Goal: Information Seeking & Learning: Check status

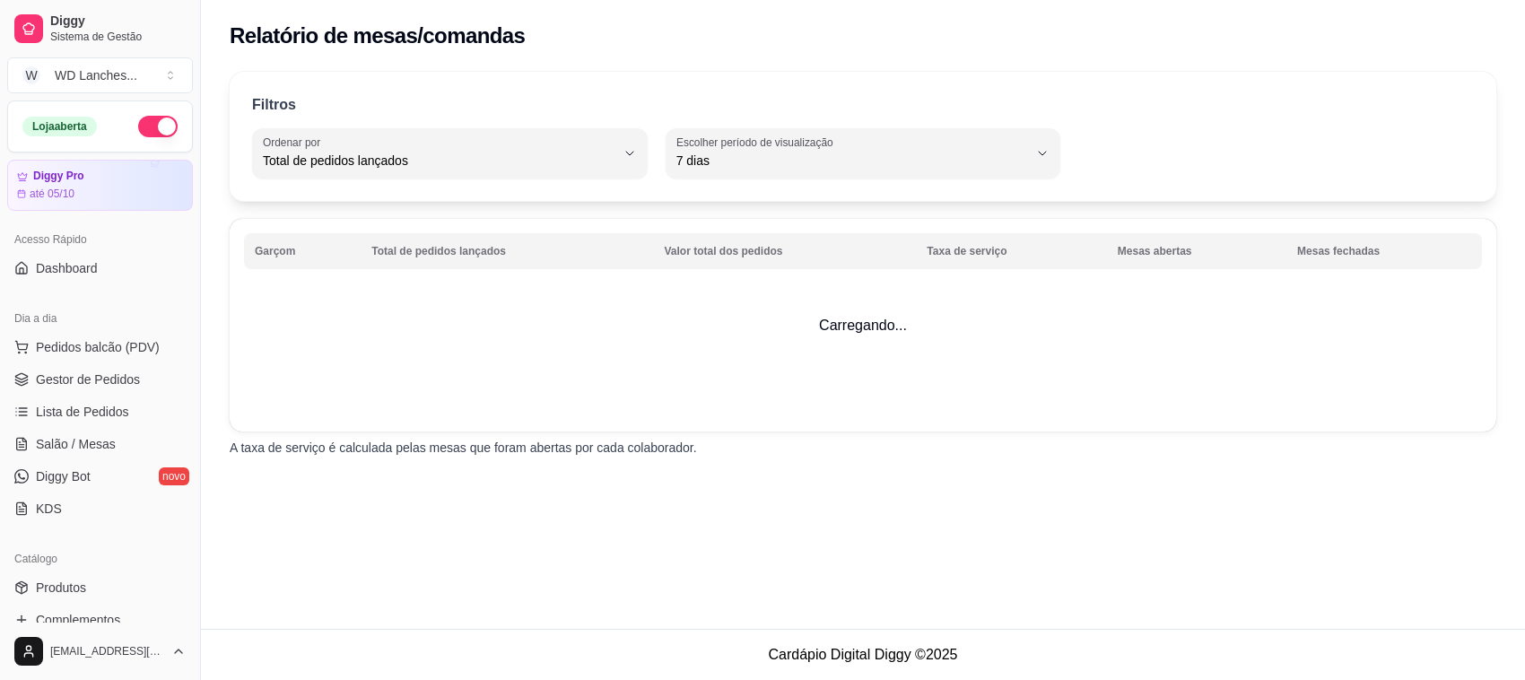
select select "TOTAL_OF_ORDERS"
select select "7"
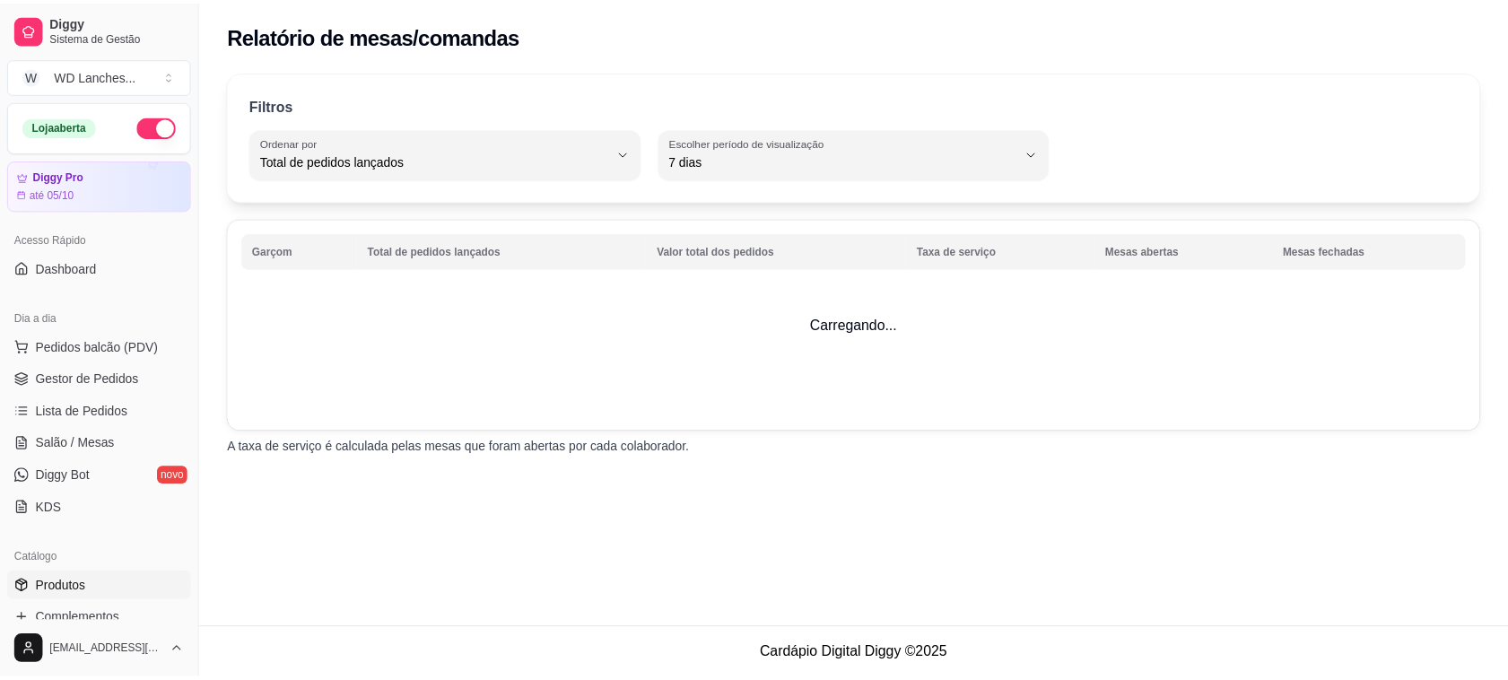
scroll to position [336, 0]
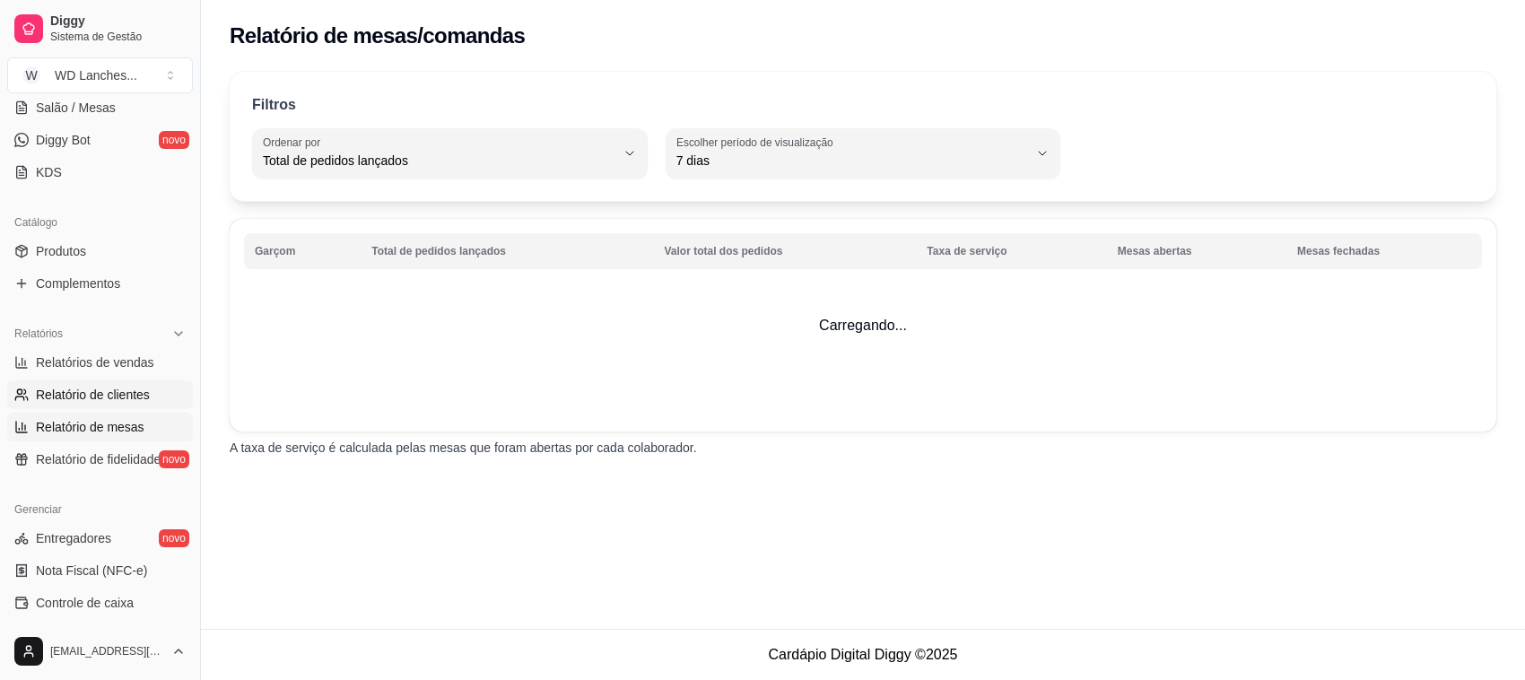
click at [100, 400] on span "Relatório de clientes" at bounding box center [93, 395] width 114 height 18
select select "30"
select select "HIGHEST_TOTAL_SPENT_WITH_ORDERS"
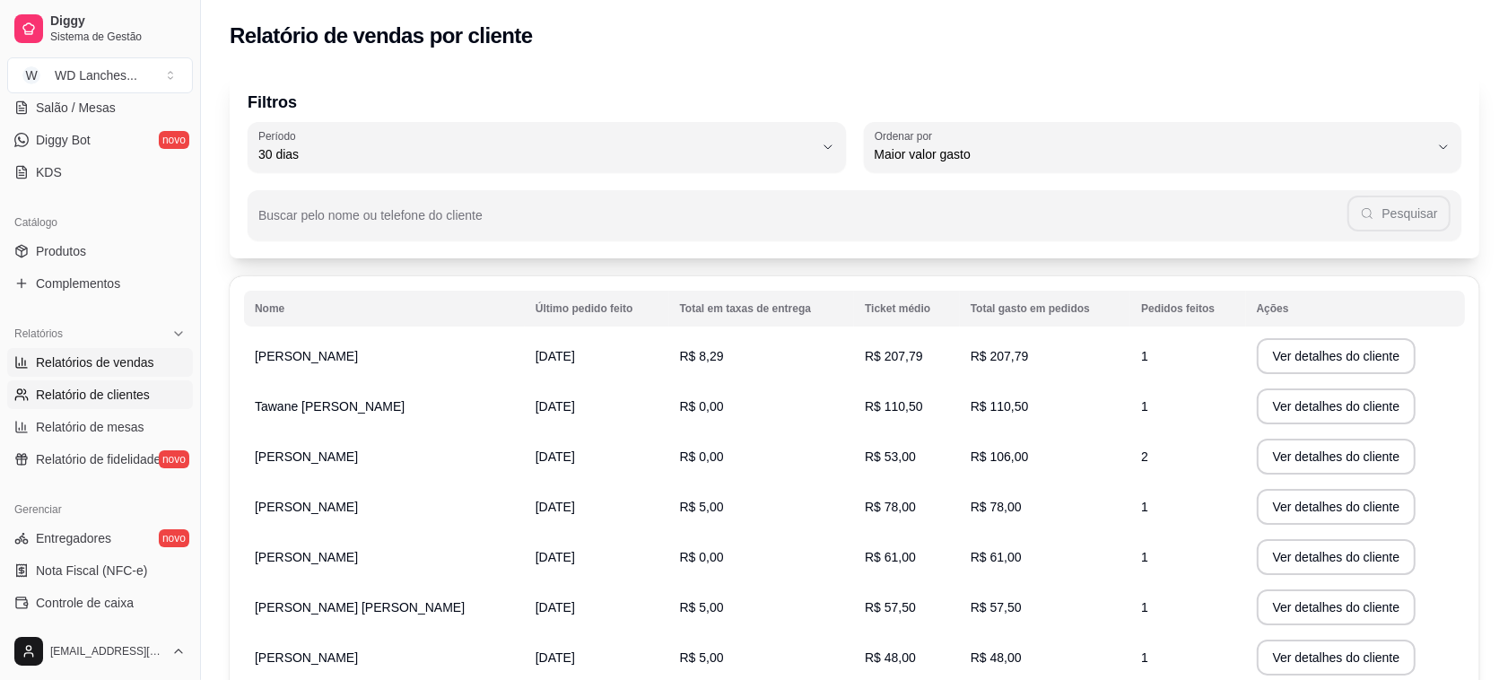
click at [100, 354] on span "Relatórios de vendas" at bounding box center [95, 362] width 118 height 18
select select "ALL"
select select "0"
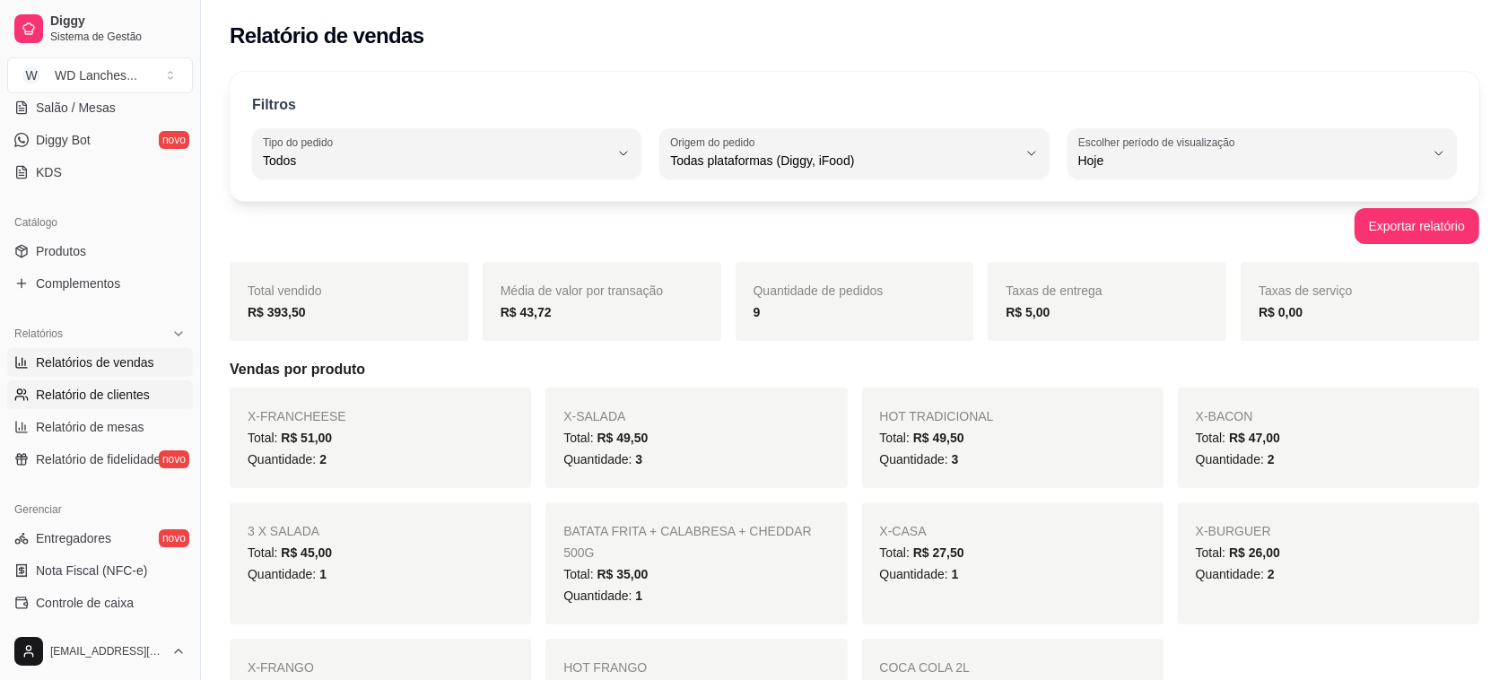
click at [126, 405] on link "Relatório de clientes" at bounding box center [100, 394] width 186 height 29
select select "30"
select select "HIGHEST_TOTAL_SPENT_WITH_ORDERS"
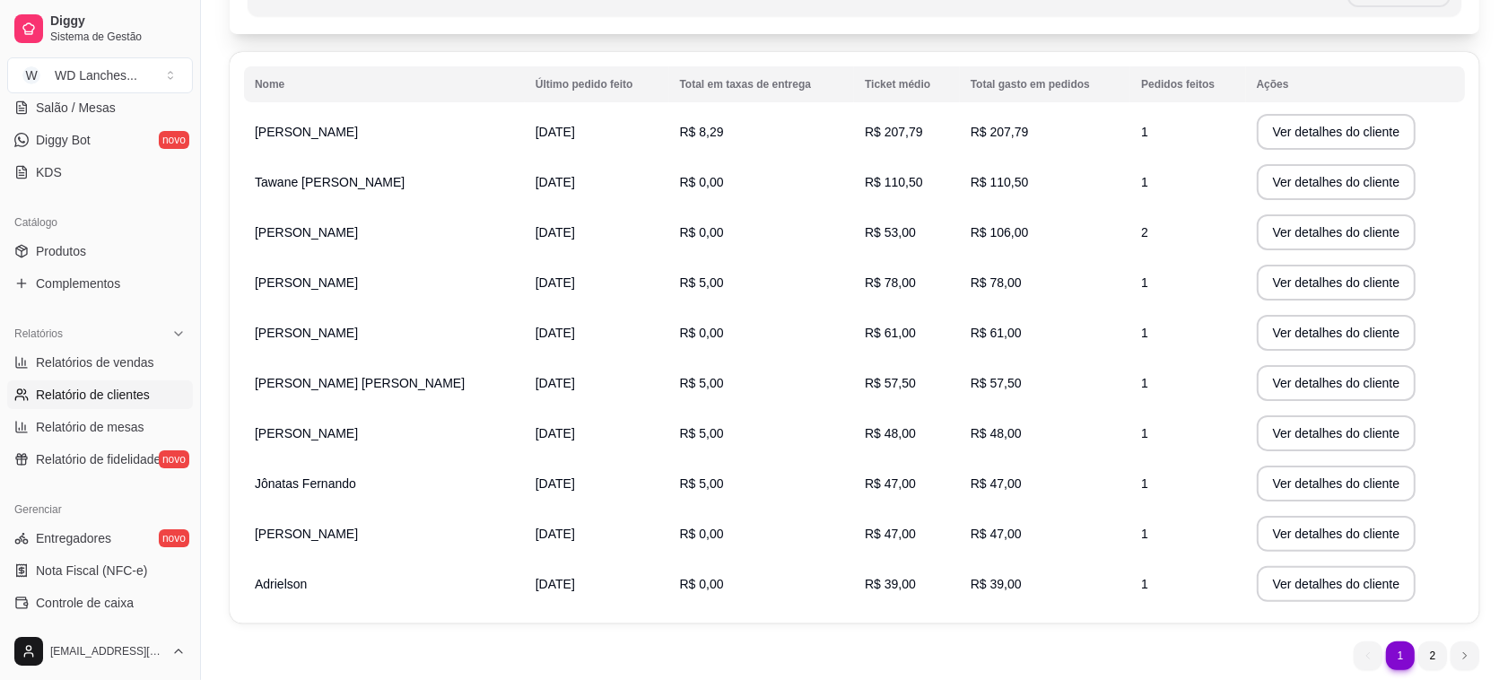
scroll to position [173, 0]
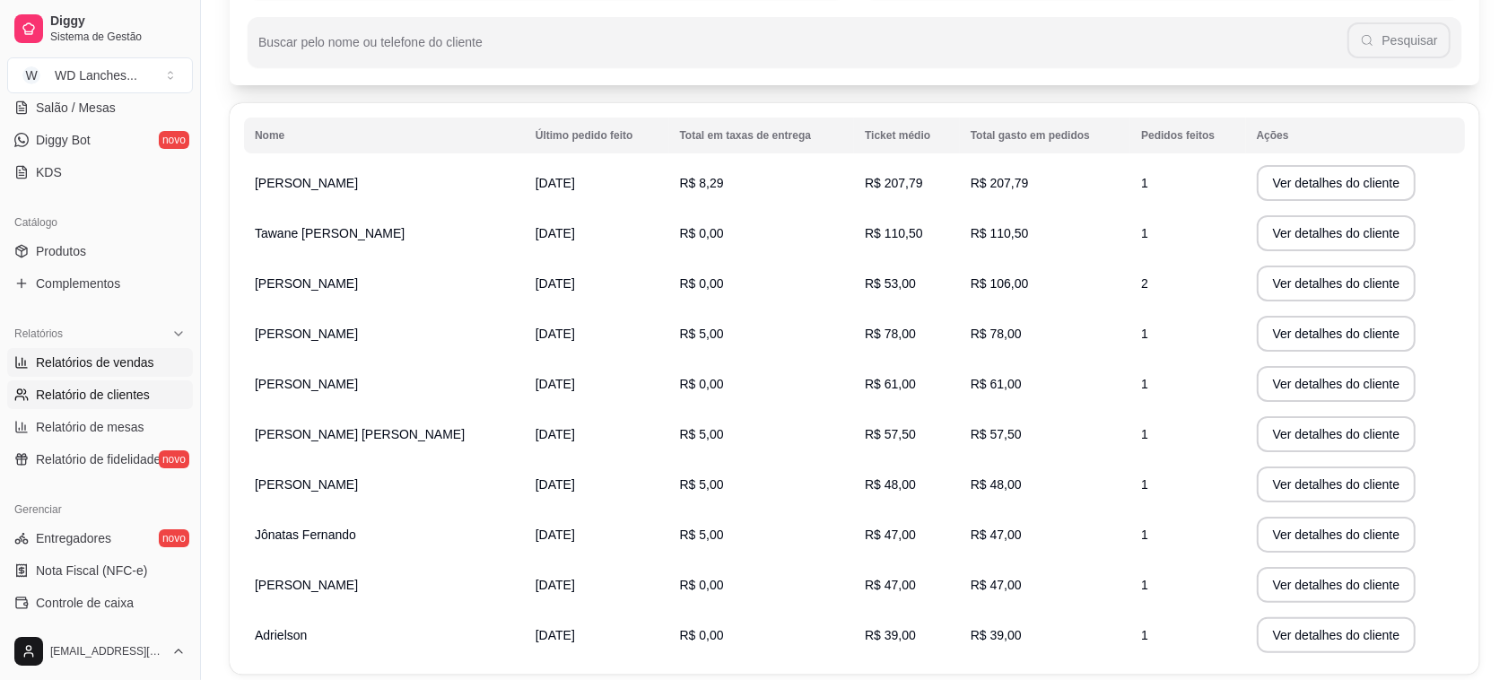
click at [100, 369] on span "Relatórios de vendas" at bounding box center [95, 362] width 118 height 18
select select "ALL"
select select "0"
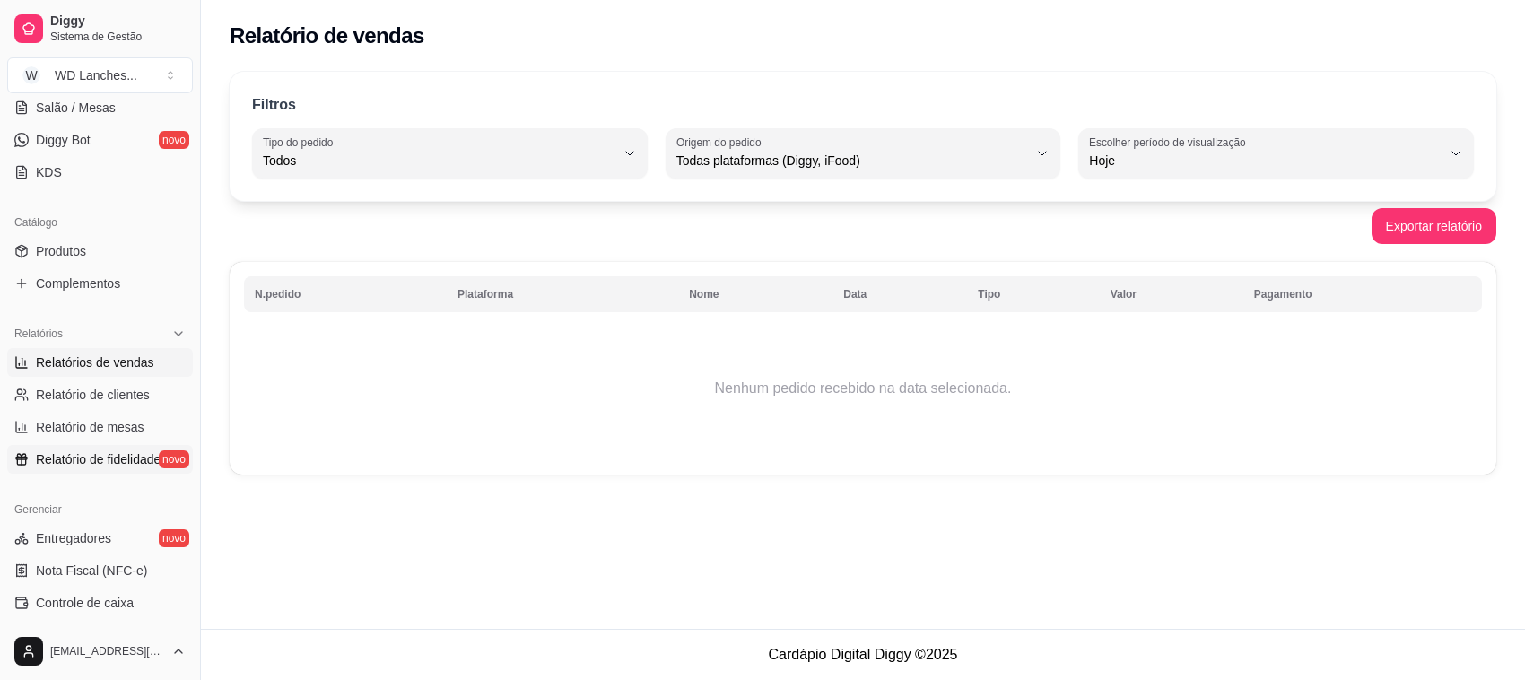
click at [64, 465] on span "Relatório de fidelidade" at bounding box center [98, 459] width 125 height 18
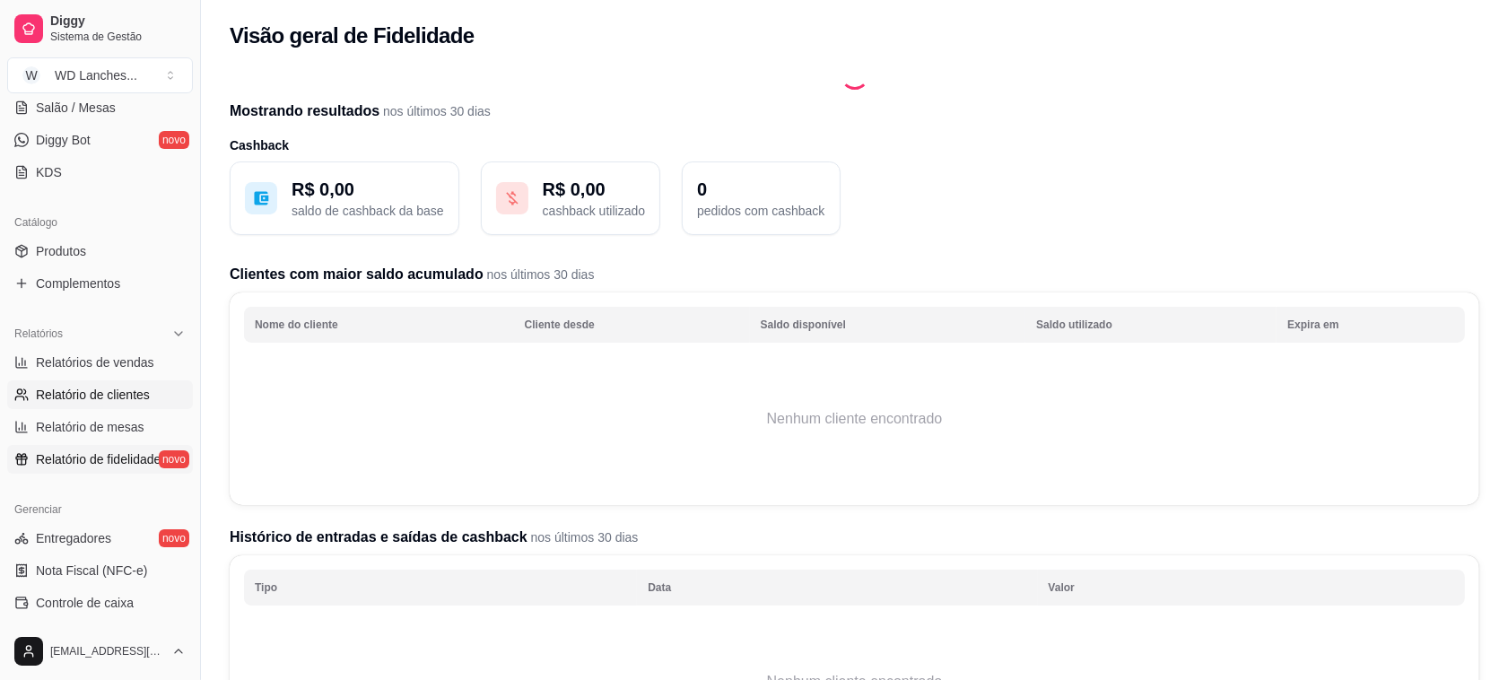
click at [52, 396] on span "Relatório de clientes" at bounding box center [93, 395] width 114 height 18
select select "30"
select select "HIGHEST_TOTAL_SPENT_WITH_ORDERS"
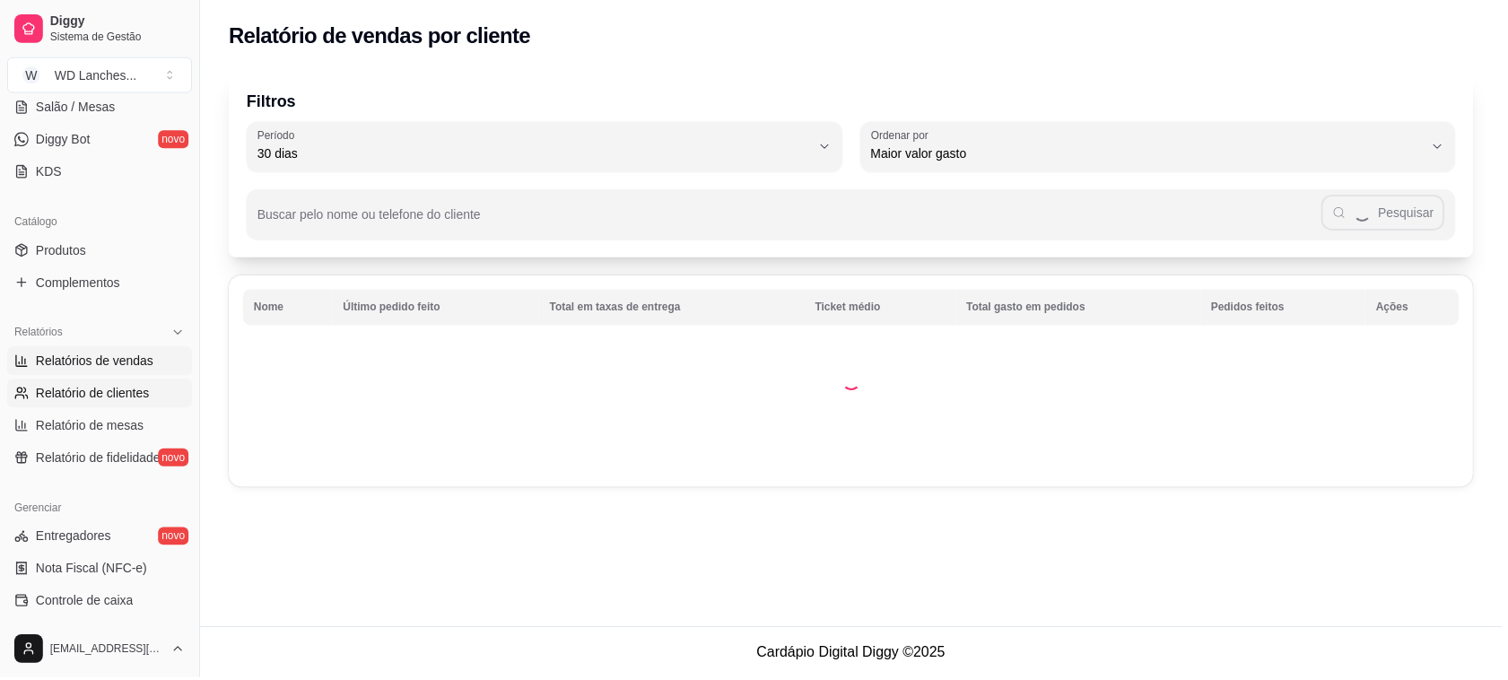
click at [50, 363] on span "Relatórios de vendas" at bounding box center [95, 362] width 118 height 18
select select "ALL"
select select "0"
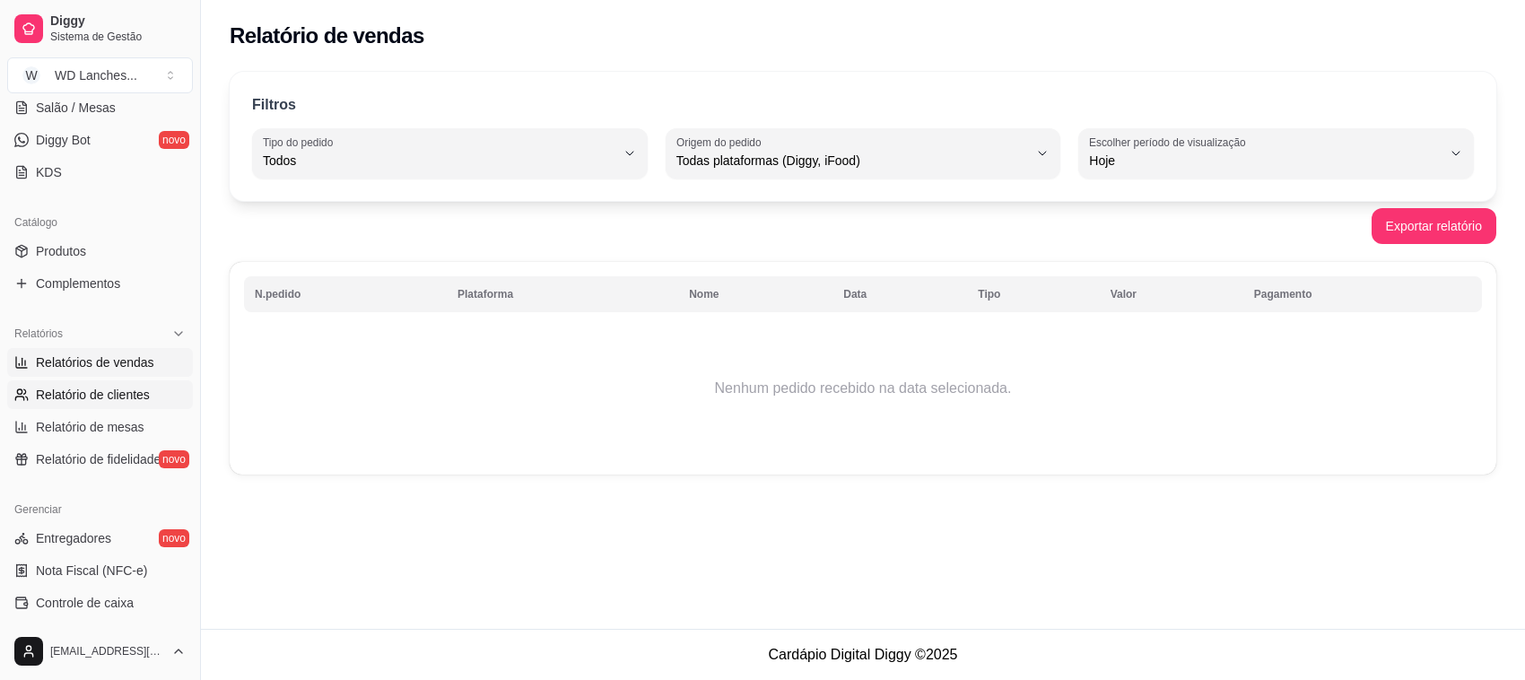
click at [118, 386] on span "Relatório de clientes" at bounding box center [93, 395] width 114 height 18
select select "30"
select select "HIGHEST_TOTAL_SPENT_WITH_ORDERS"
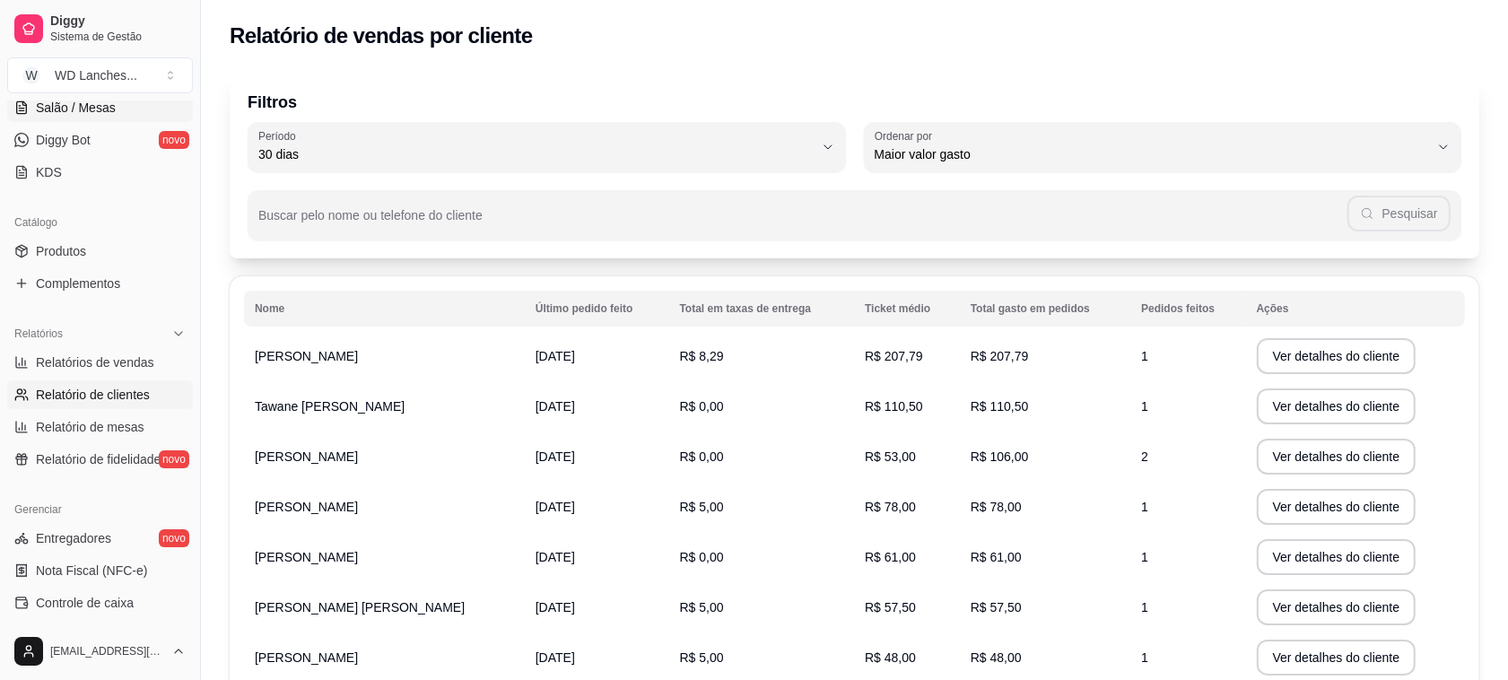
click at [72, 113] on span "Salão / Mesas" at bounding box center [76, 108] width 80 height 18
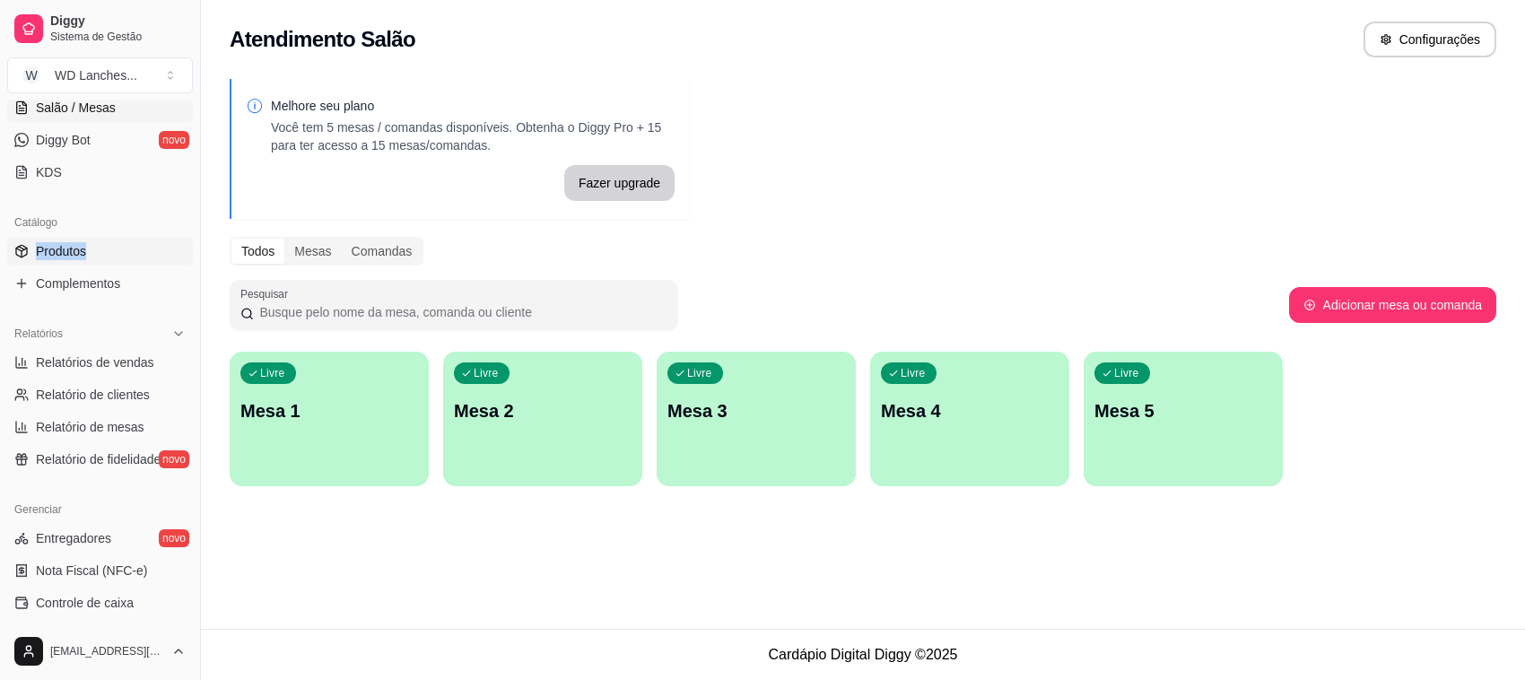
click at [101, 245] on div "Catálogo Produtos Complementos" at bounding box center [100, 253] width 200 height 104
click at [109, 338] on div "Relatórios" at bounding box center [100, 333] width 186 height 29
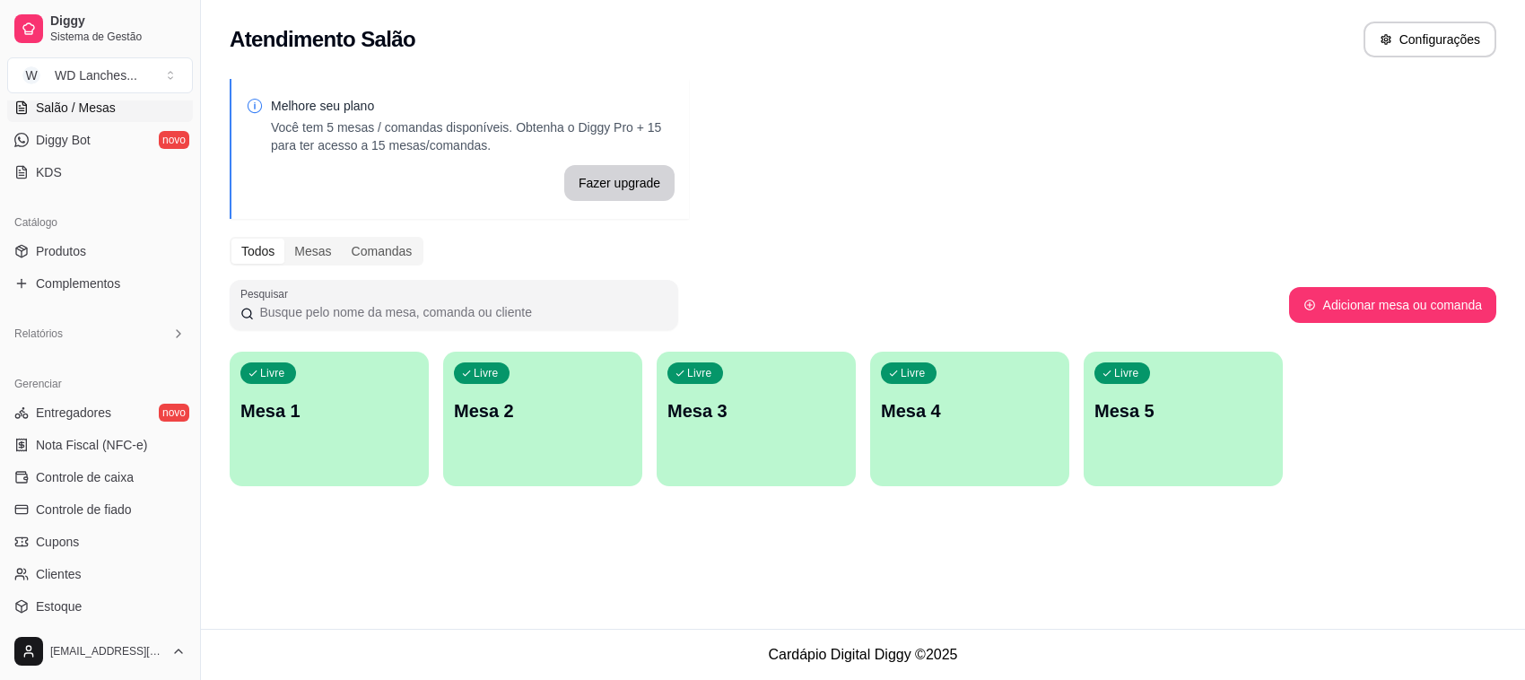
click at [105, 356] on div "Loja aberta Diggy Pro até 05/10 Acesso Rápido Dashboard Dia a dia Pedidos balcã…" at bounding box center [100, 361] width 200 height 522
click at [137, 341] on div "Relatórios" at bounding box center [100, 333] width 186 height 29
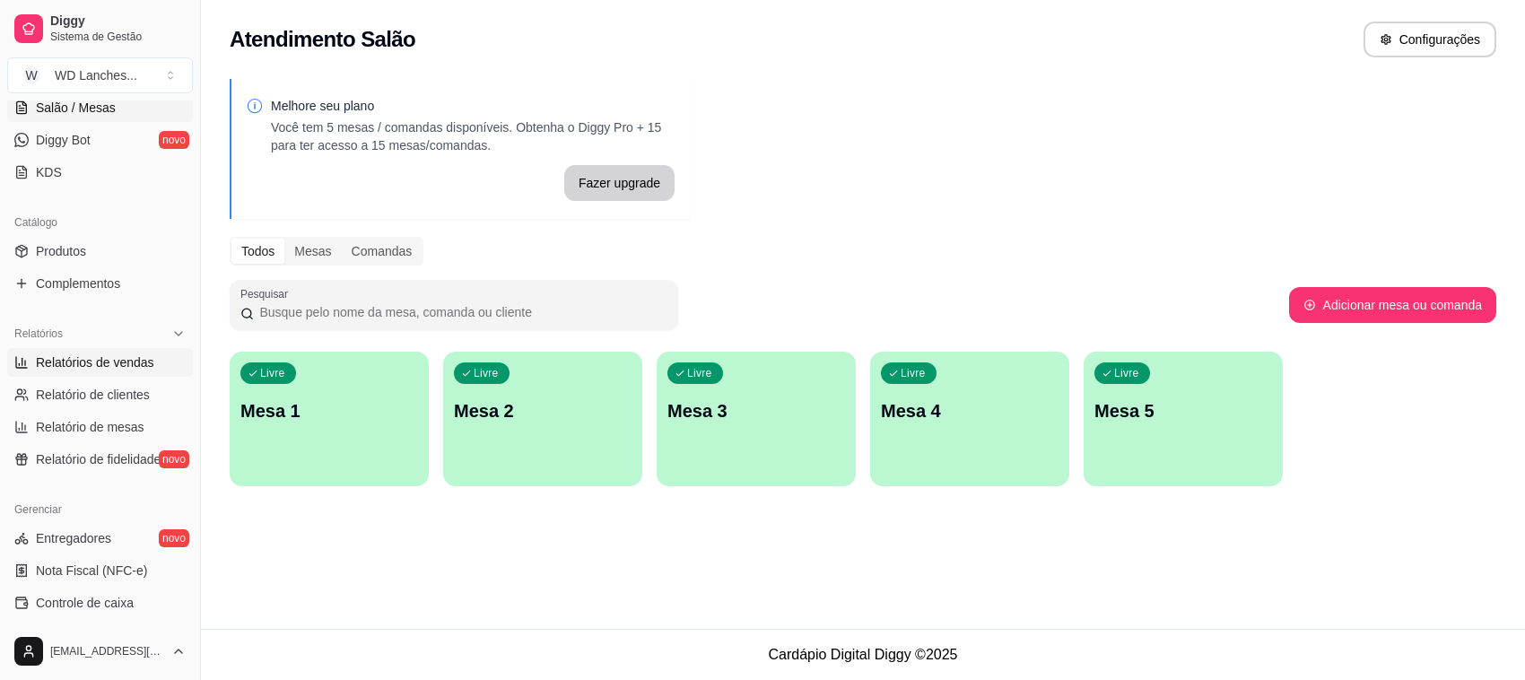
drag, startPoint x: 114, startPoint y: 384, endPoint x: 114, endPoint y: 373, distance: 10.8
click at [114, 382] on link "Relatório de clientes" at bounding box center [100, 394] width 186 height 29
select select "30"
select select "HIGHEST_TOTAL_SPENT_WITH_ORDERS"
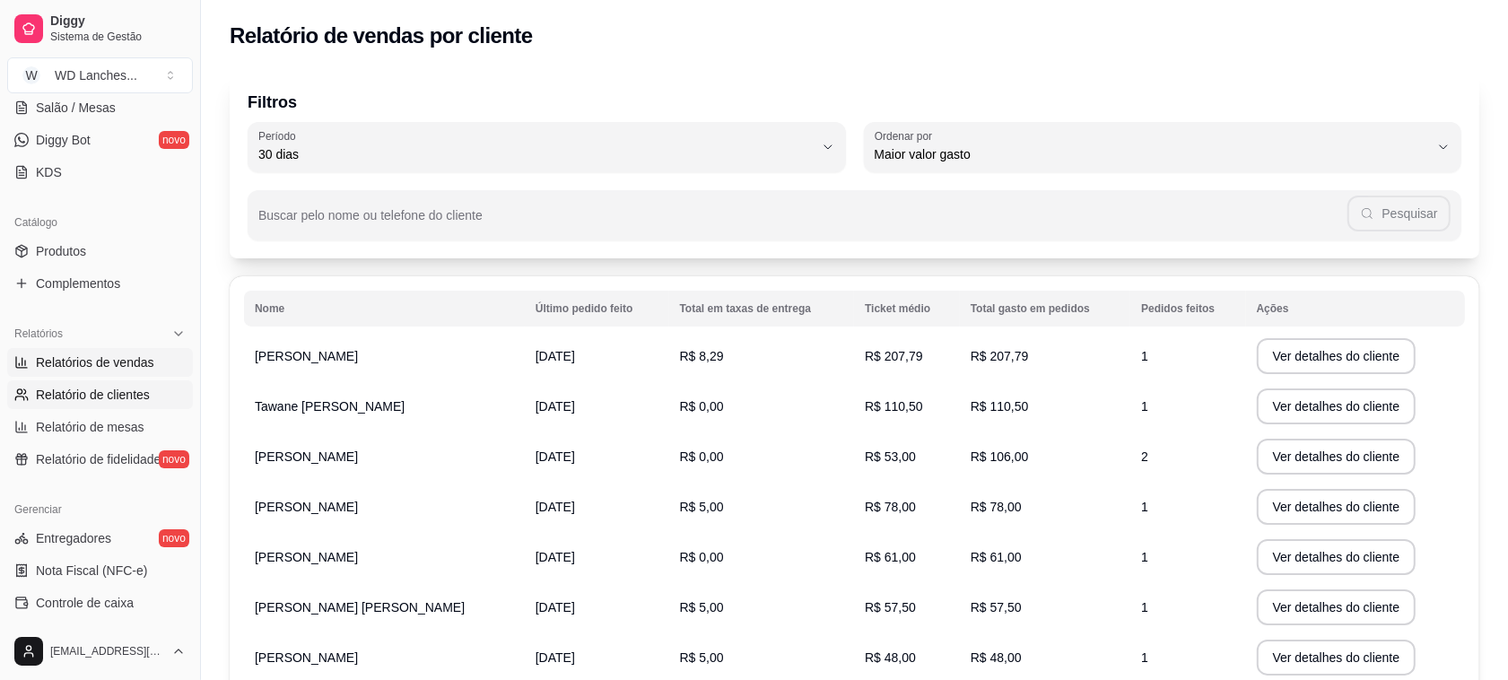
click at [114, 369] on span "Relatórios de vendas" at bounding box center [95, 362] width 118 height 18
select select "ALL"
select select "0"
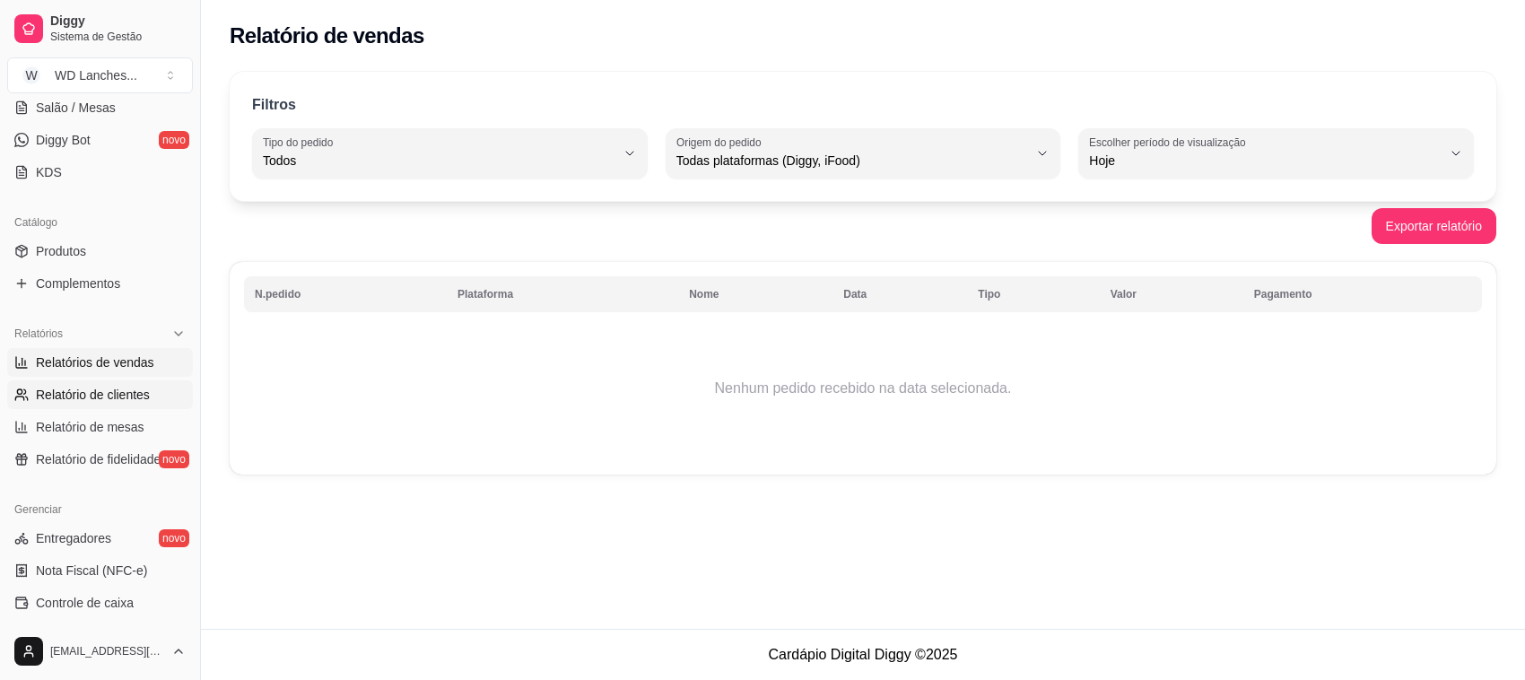
click at [121, 397] on span "Relatório de clientes" at bounding box center [93, 395] width 114 height 18
select select "30"
select select "HIGHEST_TOTAL_SPENT_WITH_ORDERS"
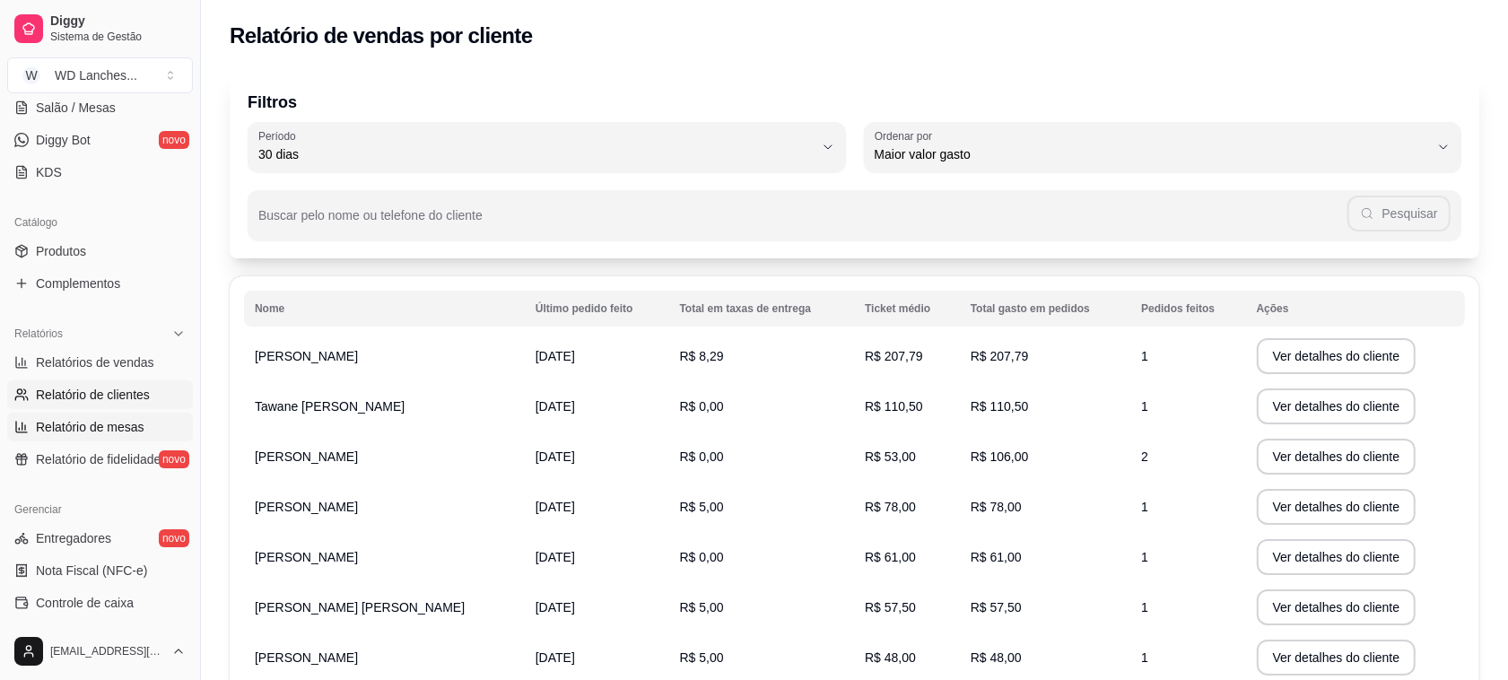
click at [113, 429] on span "Relatório de mesas" at bounding box center [90, 427] width 109 height 18
select select "TOTAL_OF_ORDERS"
select select "7"
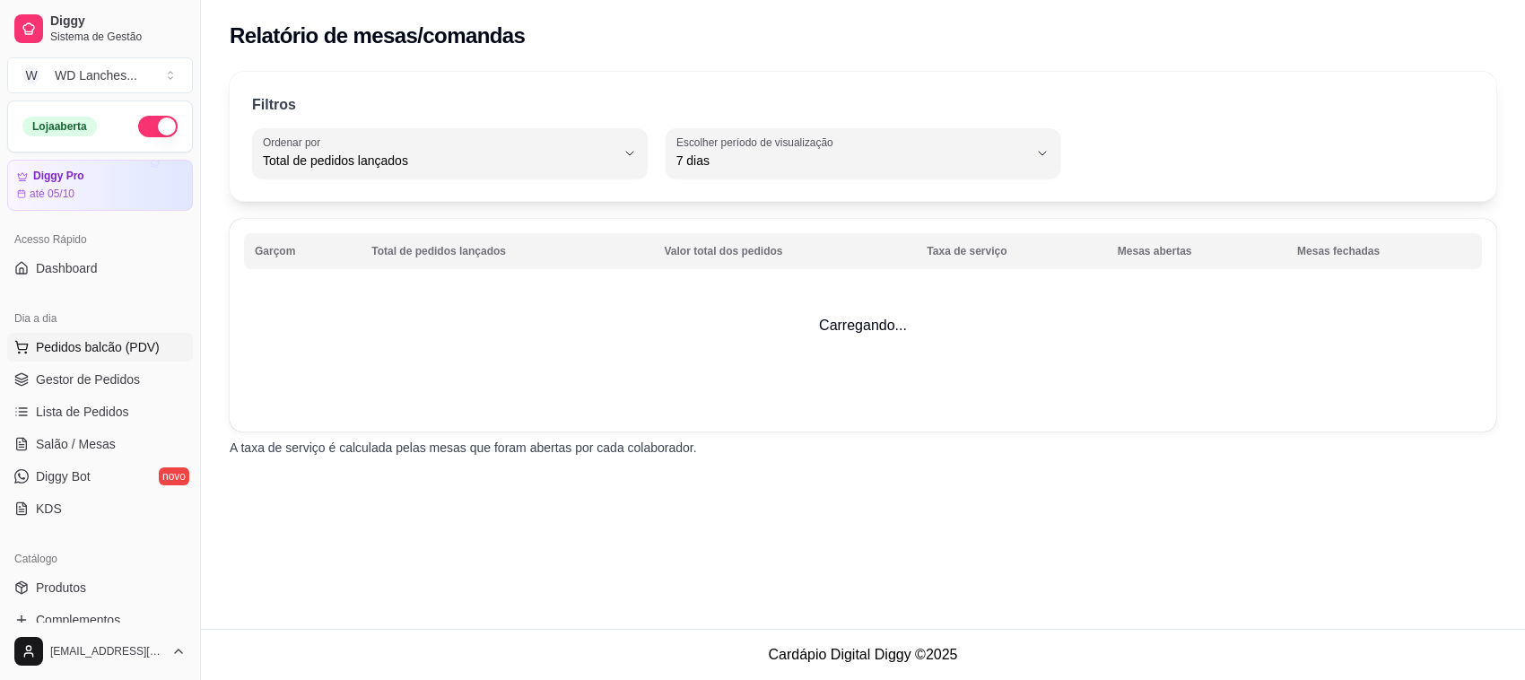
click at [61, 360] on button "Pedidos balcão (PDV)" at bounding box center [100, 347] width 186 height 29
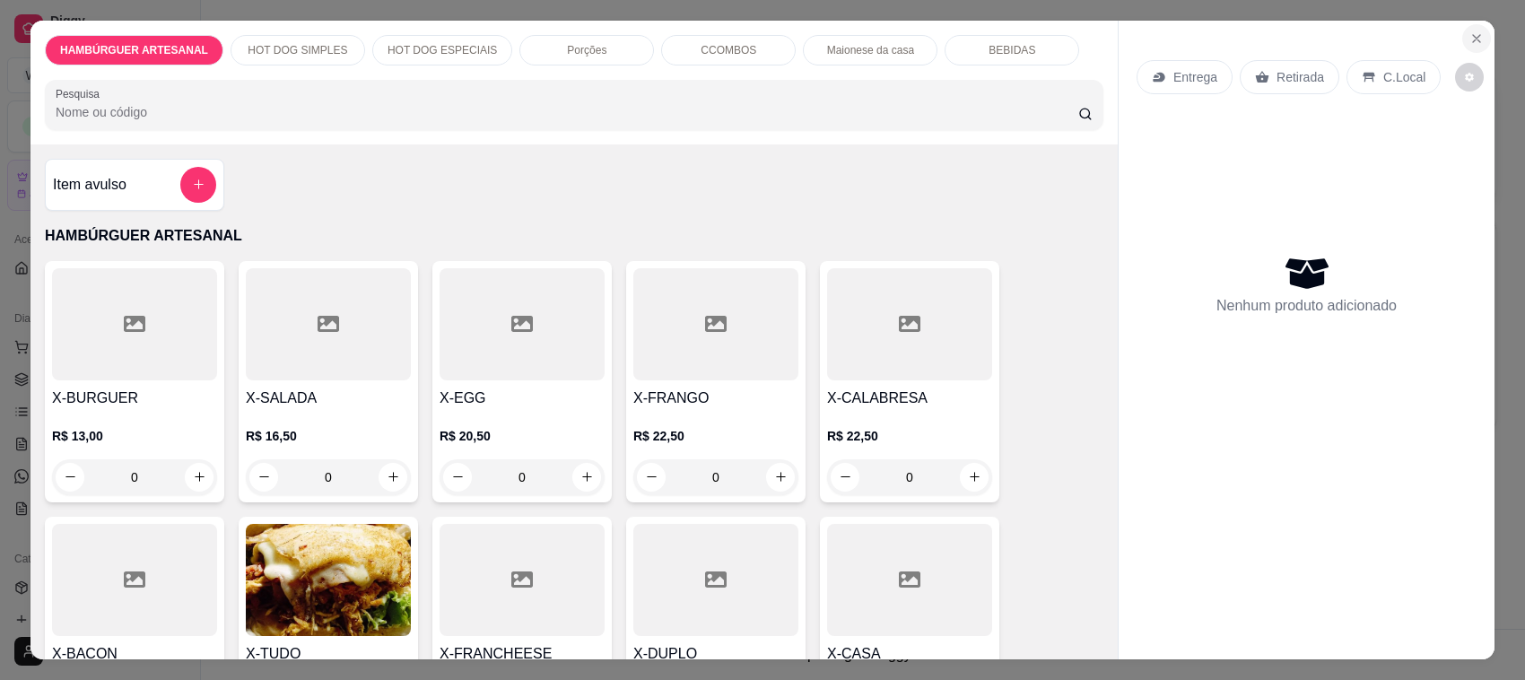
click at [1469, 39] on icon "Close" at bounding box center [1476, 38] width 14 height 14
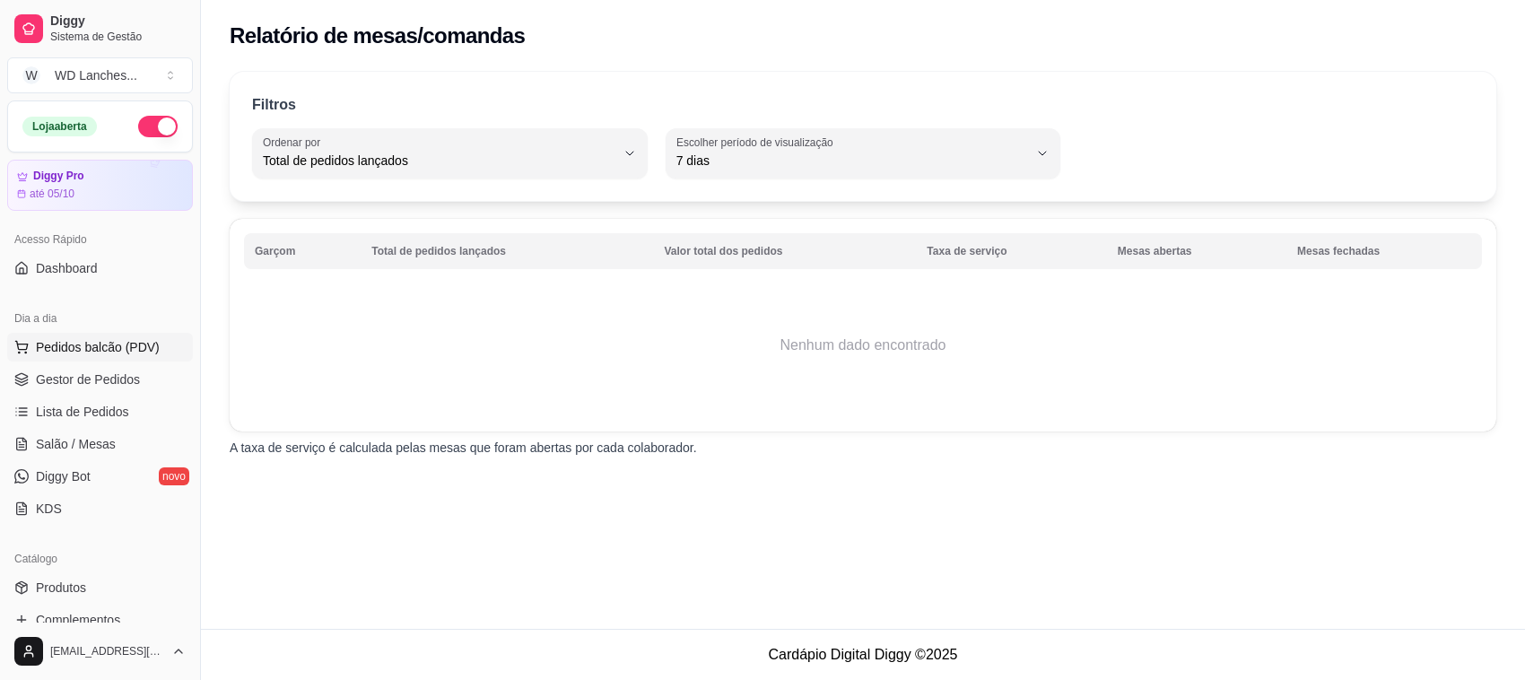
click at [99, 347] on span "Pedidos balcão (PDV)" at bounding box center [98, 347] width 124 height 18
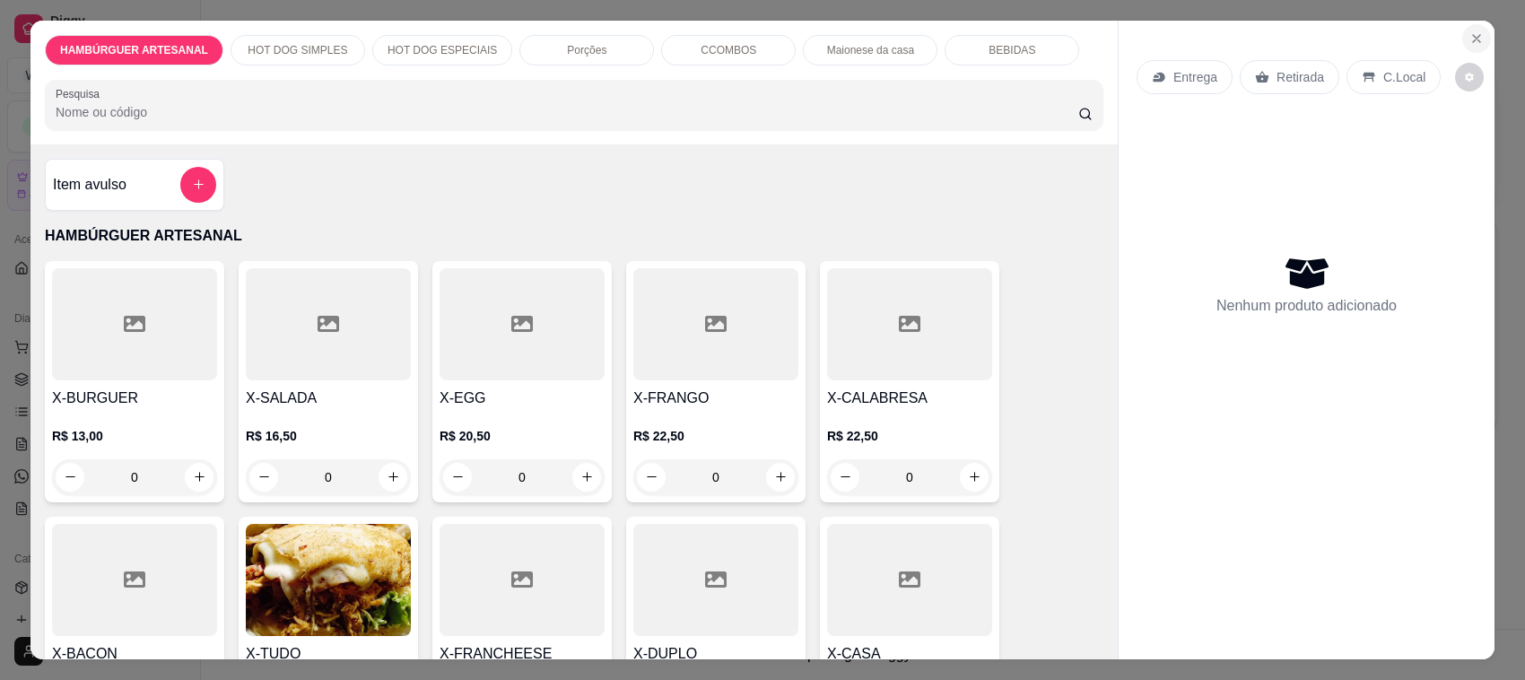
click at [1469, 37] on icon "Close" at bounding box center [1476, 38] width 14 height 14
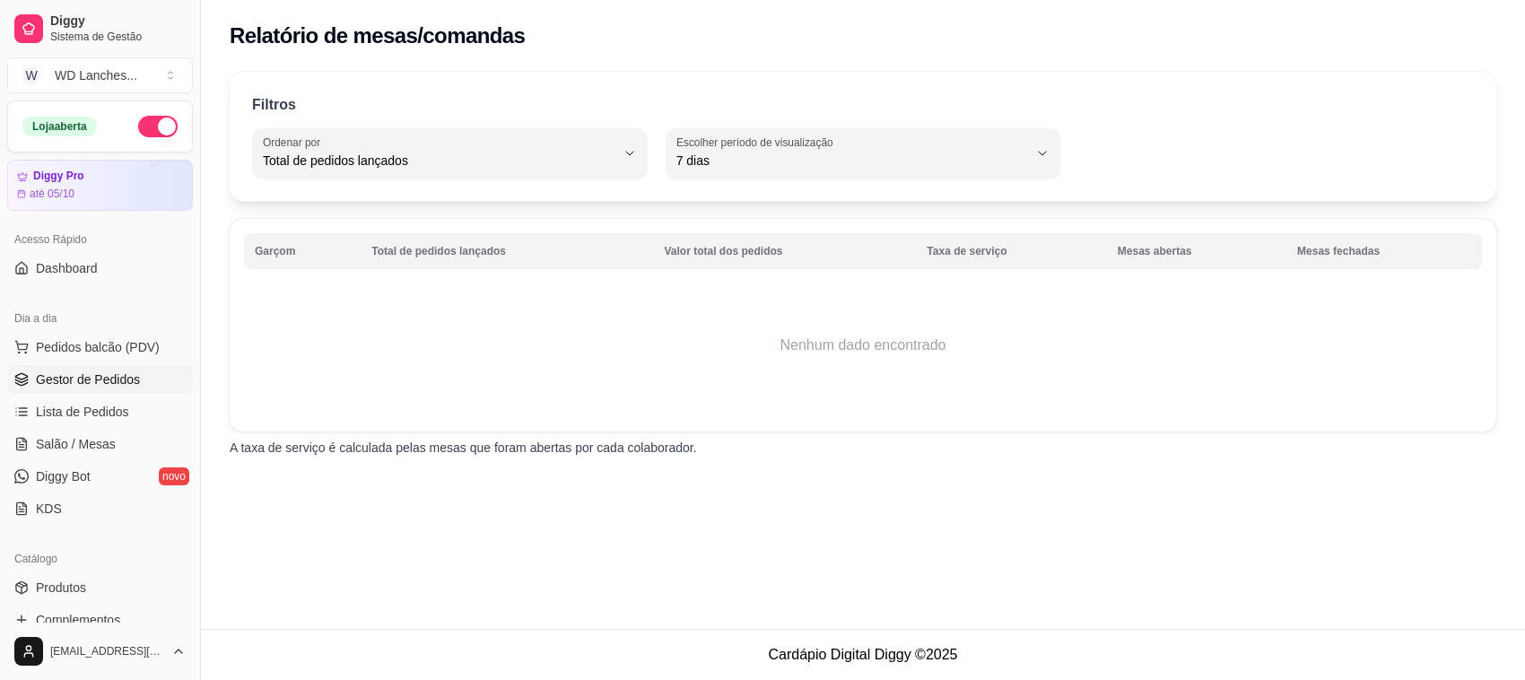
click at [54, 378] on span "Gestor de Pedidos" at bounding box center [88, 379] width 104 height 18
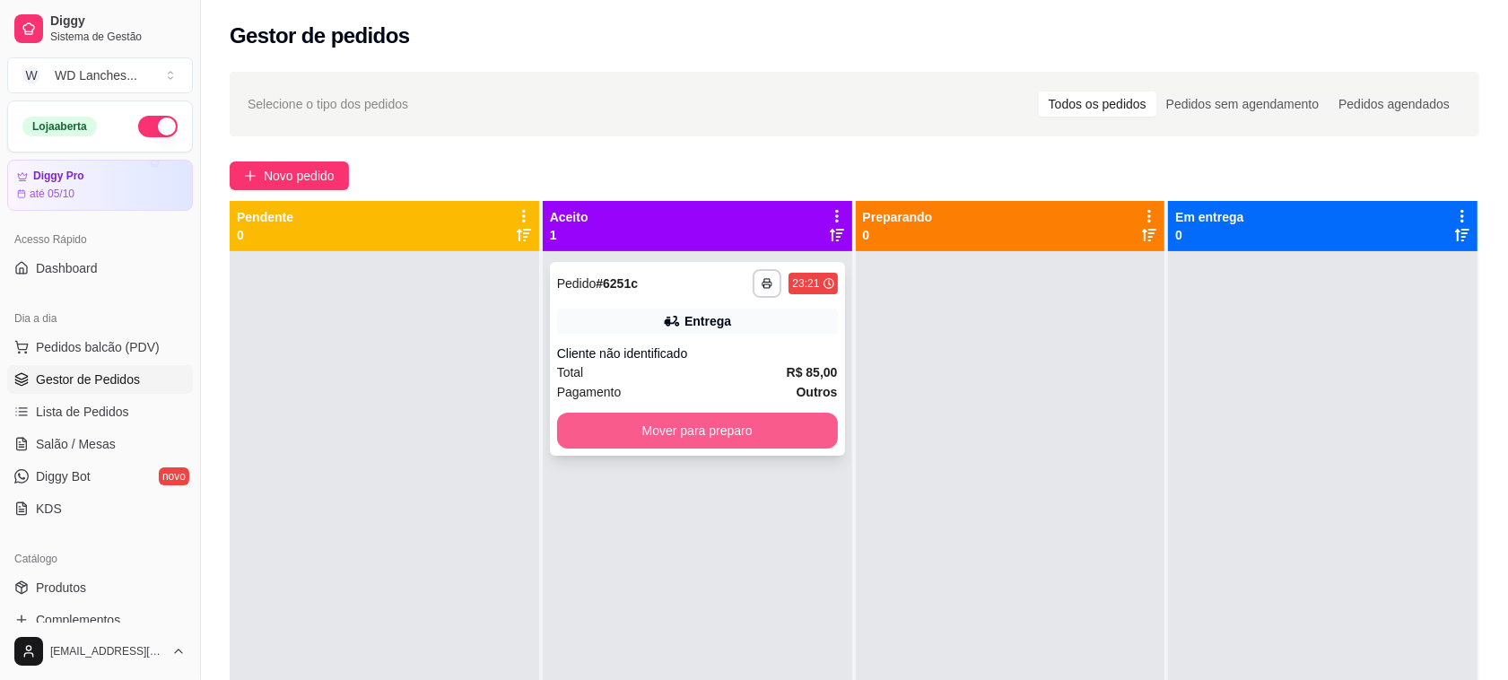
click at [747, 426] on button "Mover para preparo" at bounding box center [697, 431] width 281 height 36
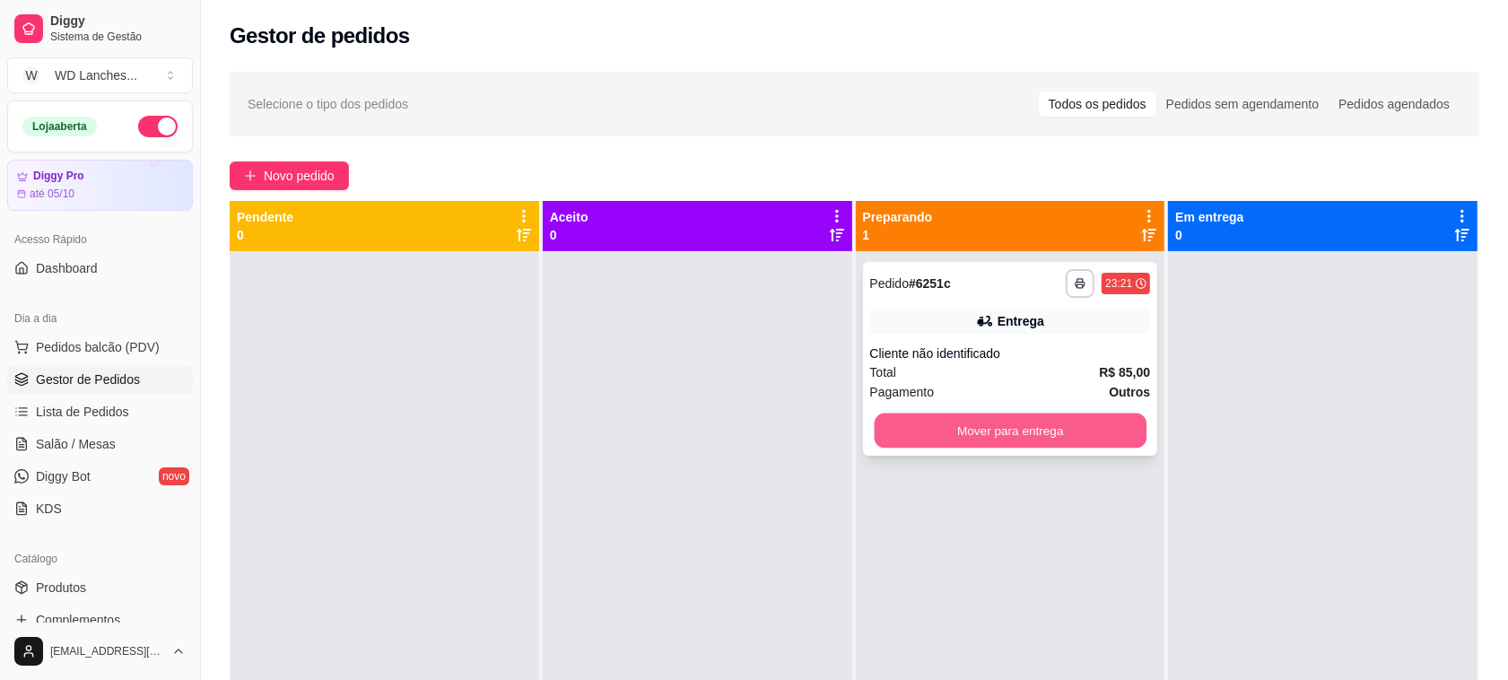
click at [934, 420] on button "Mover para entrega" at bounding box center [1010, 430] width 272 height 35
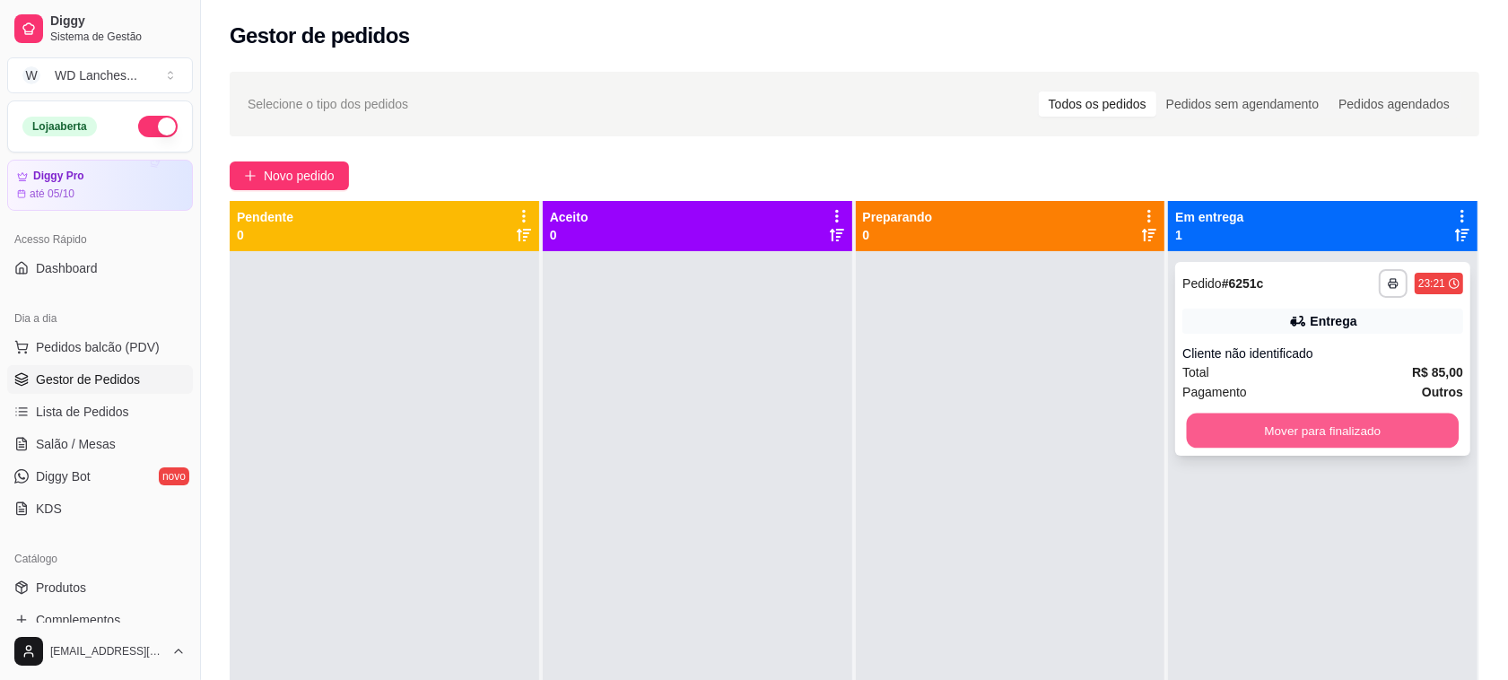
click at [1204, 437] on button "Mover para finalizado" at bounding box center [1323, 430] width 272 height 35
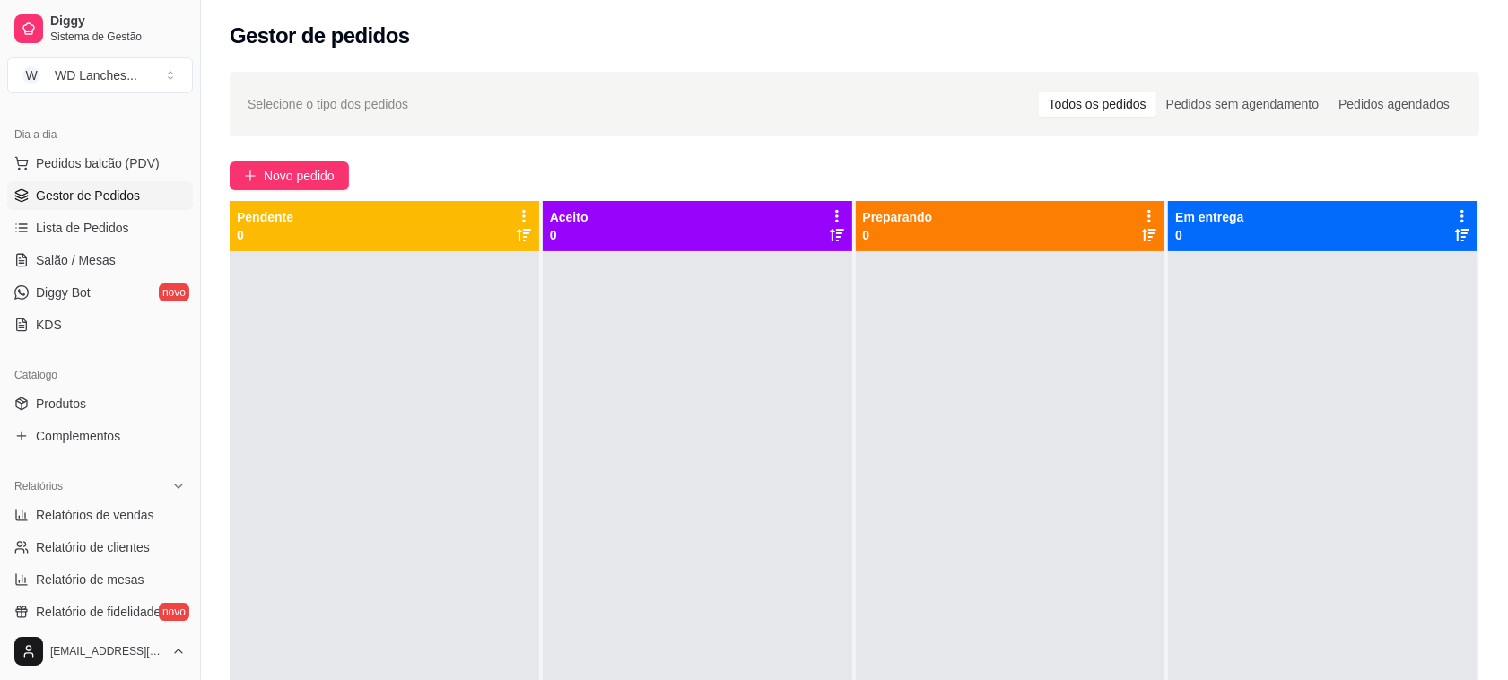
scroll to position [224, 0]
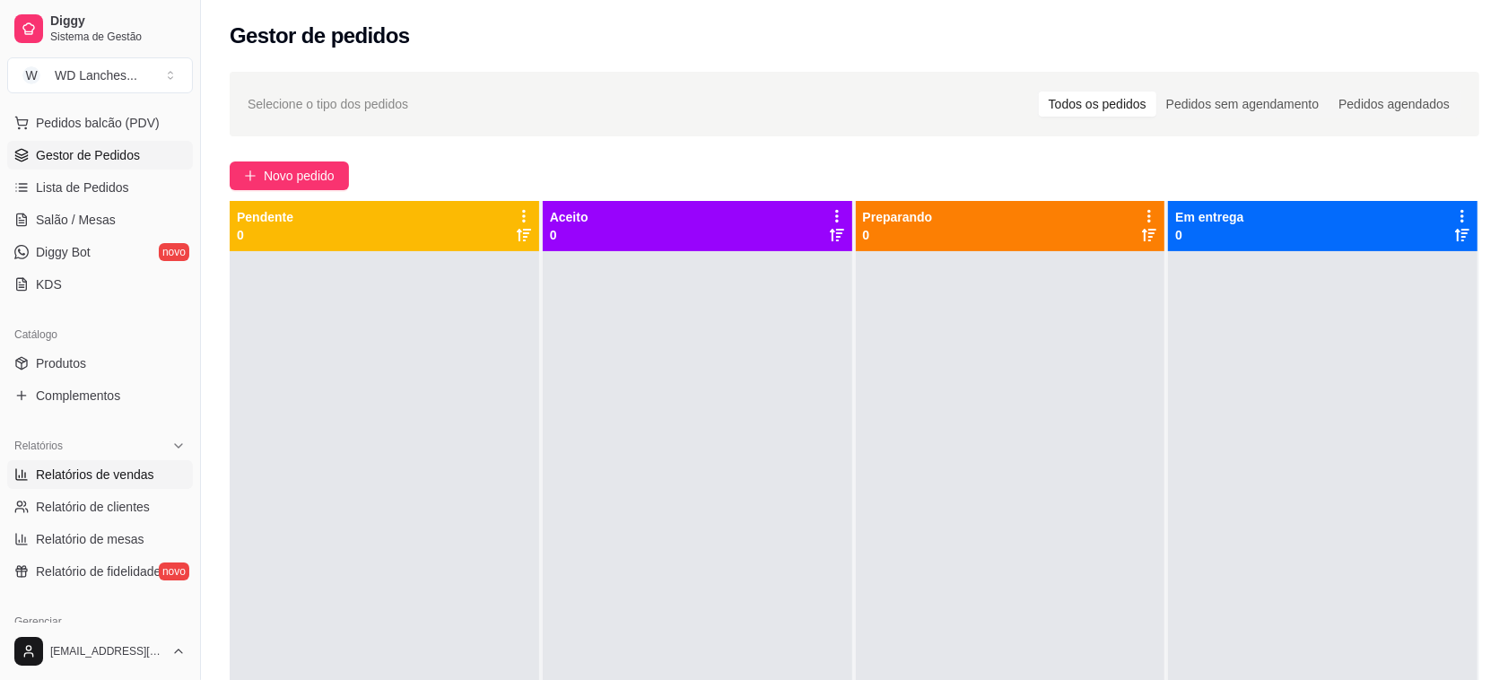
click at [99, 468] on span "Relatórios de vendas" at bounding box center [95, 474] width 118 height 18
select select "ALL"
select select "0"
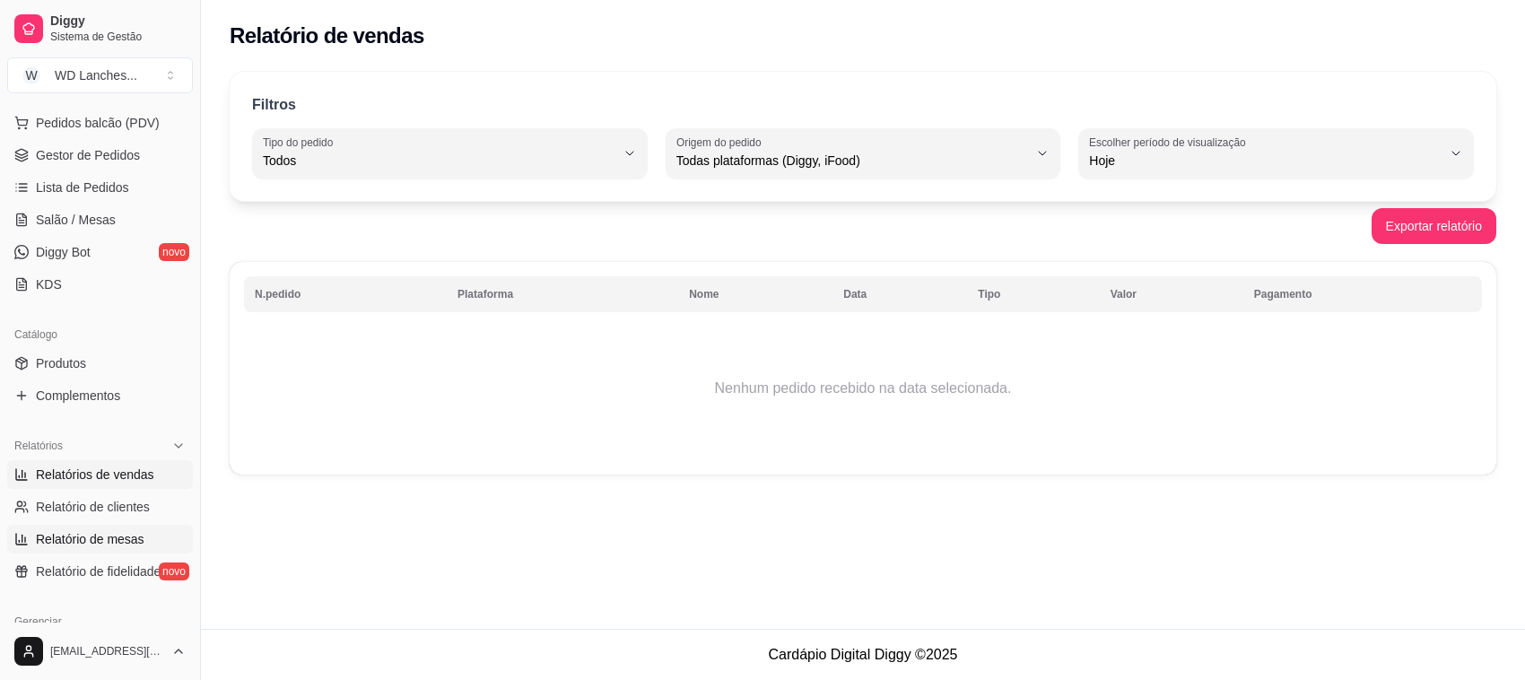
click at [61, 535] on span "Relatório de mesas" at bounding box center [90, 539] width 109 height 18
select select "TOTAL_OF_ORDERS"
select select "7"
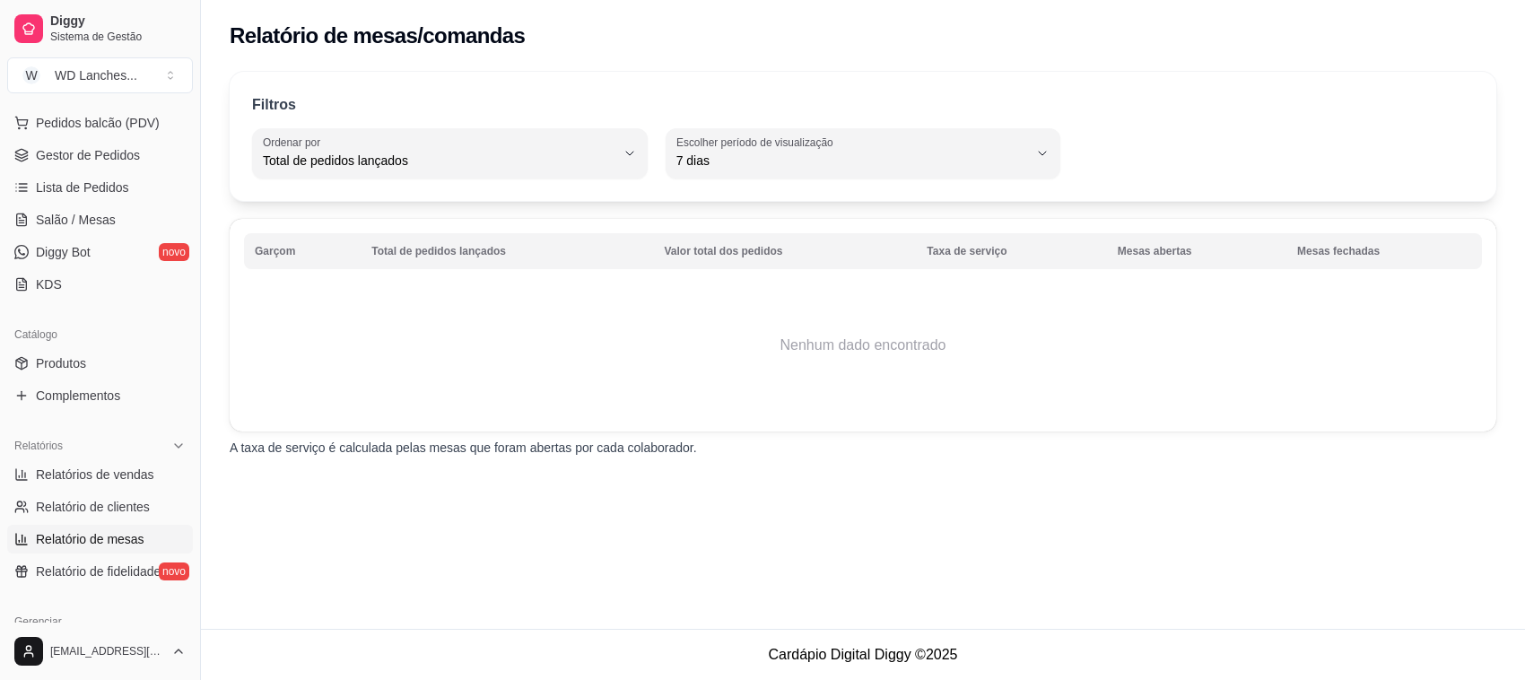
click at [82, 491] on ul "Relatórios de vendas Relatório de clientes Relatório de mesas Relatório de fide…" at bounding box center [100, 523] width 186 height 126
click at [83, 482] on span "Relatórios de vendas" at bounding box center [95, 474] width 118 height 18
select select "ALL"
select select "0"
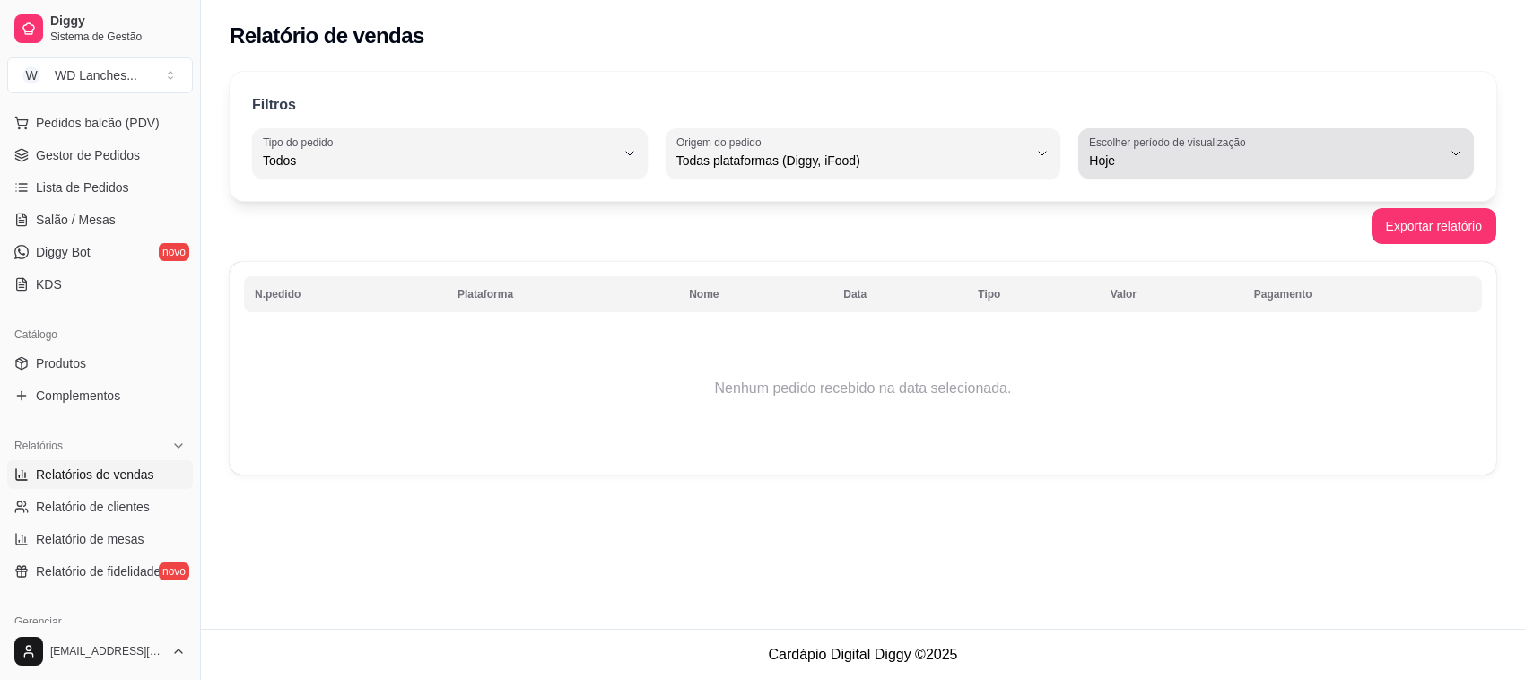
click at [1242, 172] on button "Escolher período de visualização Hoje" at bounding box center [1276, 153] width 396 height 50
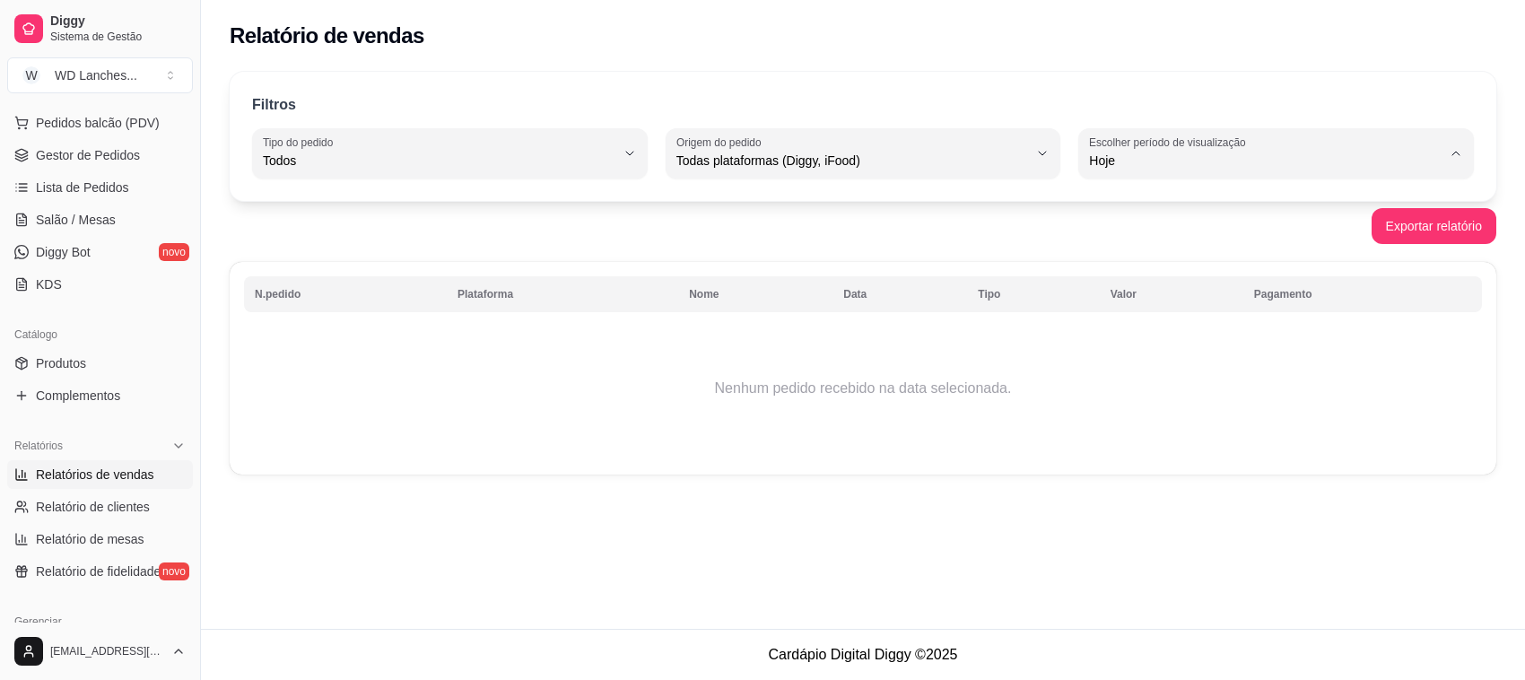
click at [1143, 244] on li "Ontem" at bounding box center [1276, 233] width 366 height 28
type input "1"
select select "1"
